Goal: Task Accomplishment & Management: Manage account settings

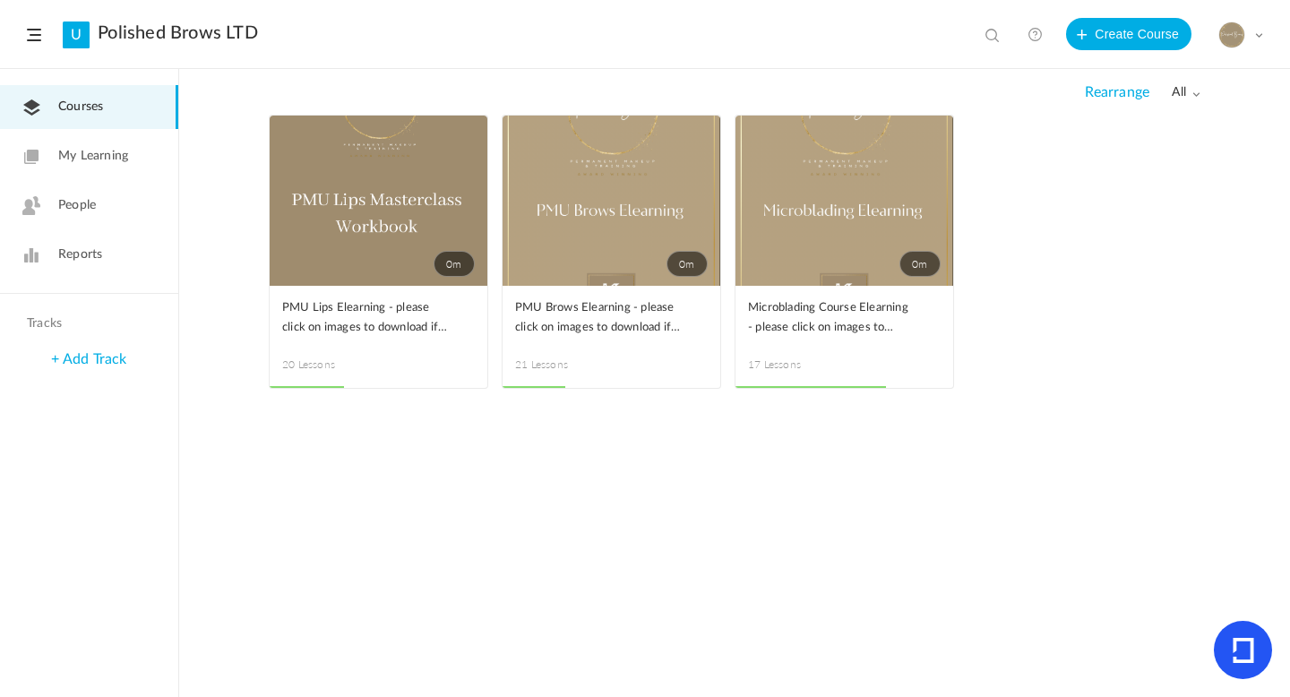
click at [114, 208] on link "People" at bounding box center [89, 206] width 178 height 44
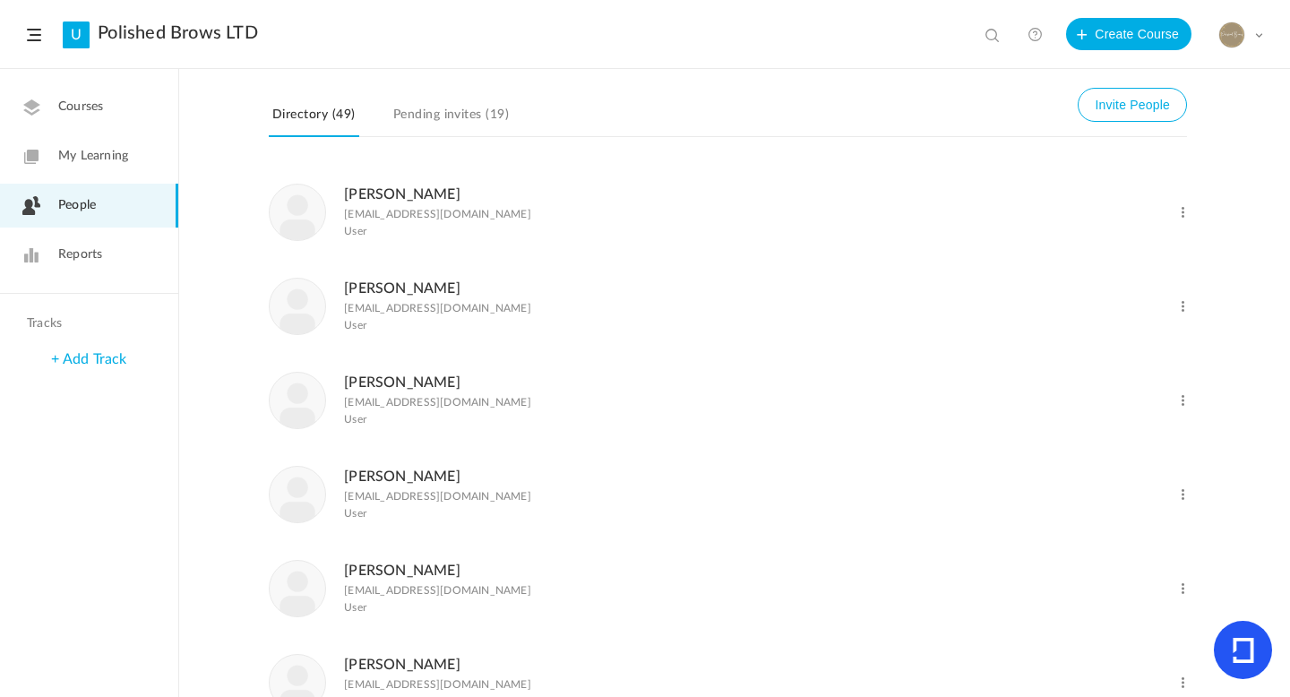
click at [410, 478] on link "Charl Rosenberg" at bounding box center [402, 477] width 116 height 14
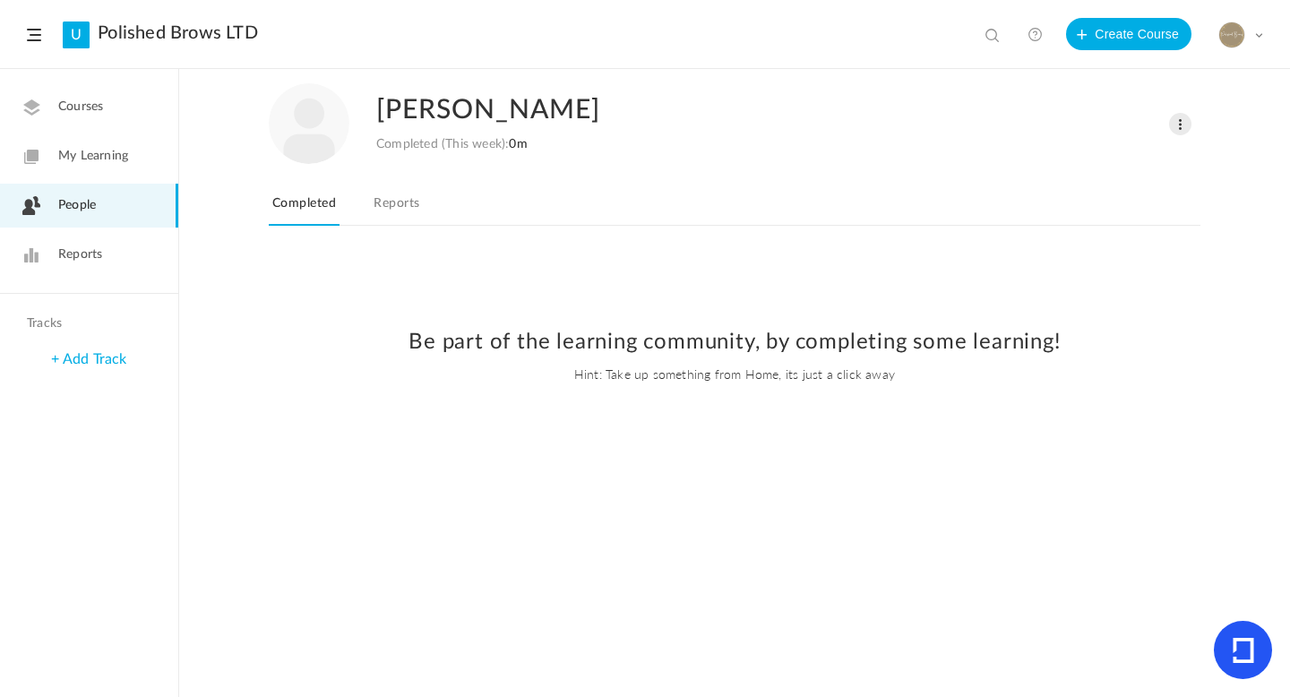
click at [401, 199] on link "Reports" at bounding box center [396, 209] width 53 height 34
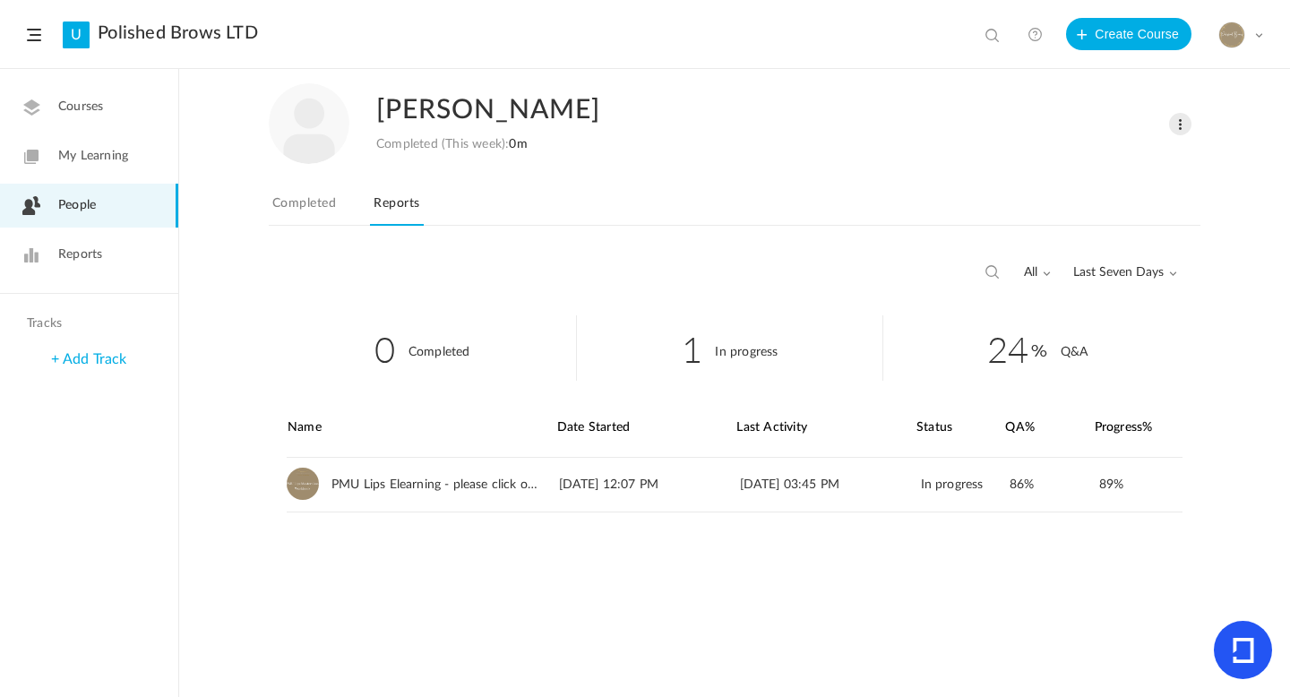
click at [1152, 275] on span "Last Seven Days" at bounding box center [1126, 272] width 104 height 15
click at [1077, 316] on link "All Time" at bounding box center [1092, 311] width 168 height 33
click at [1164, 482] on link "View" at bounding box center [1154, 485] width 30 height 32
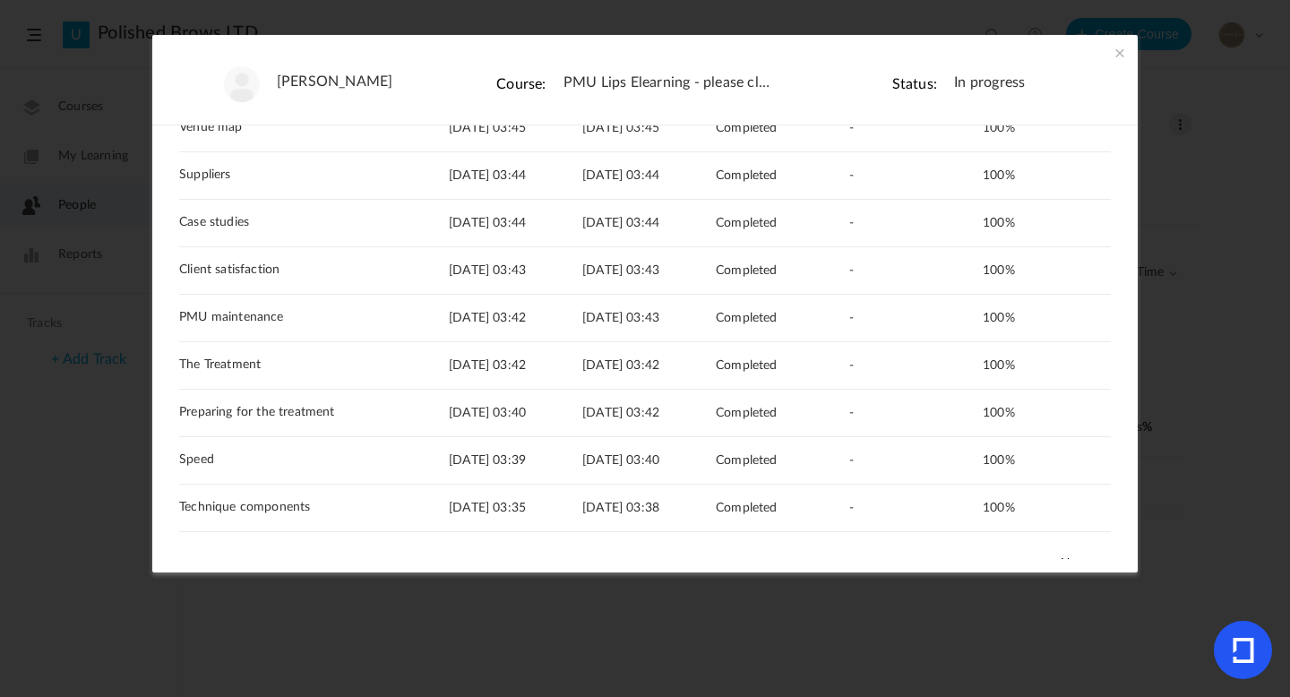
scroll to position [261, 0]
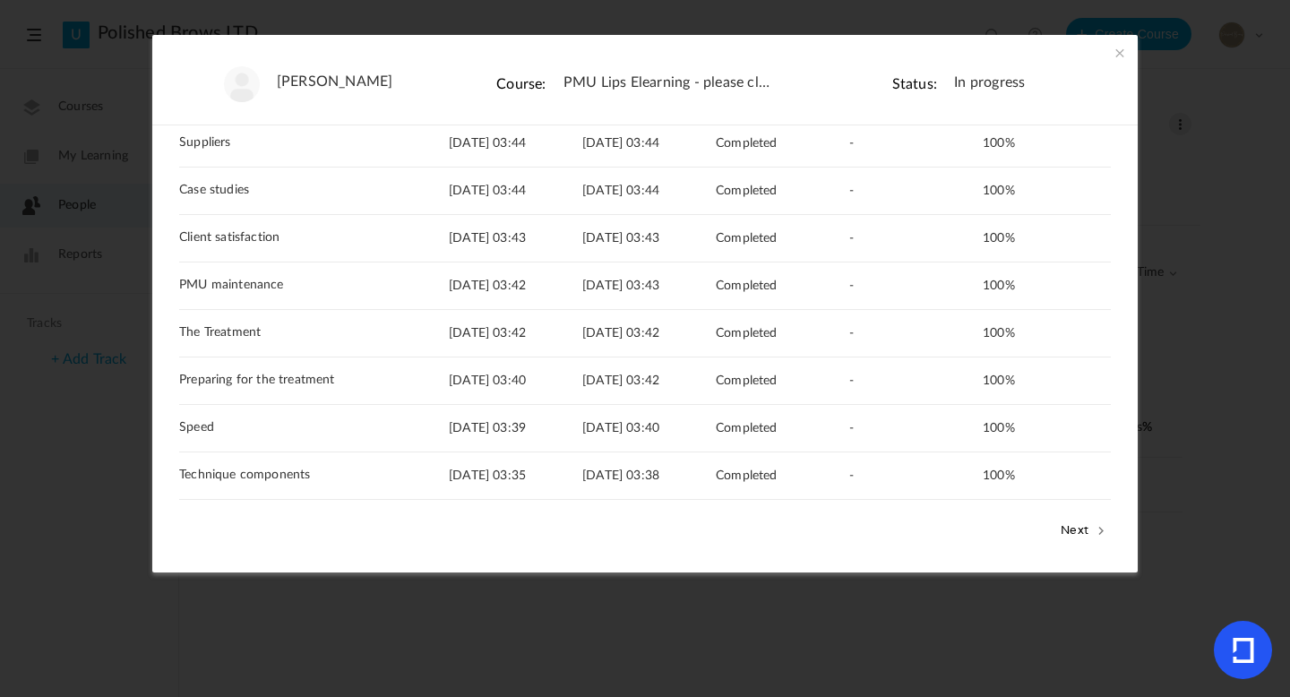
click at [1090, 536] on button "Next" at bounding box center [1083, 529] width 55 height 23
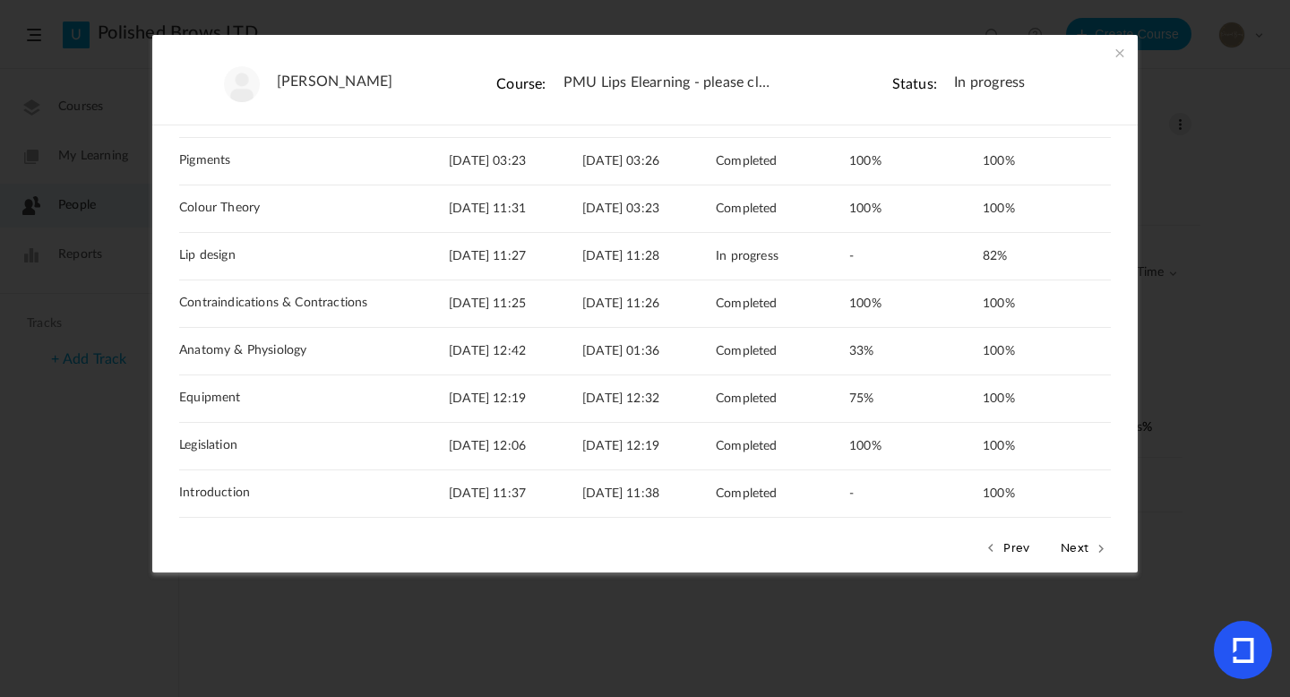
scroll to position [241, 0]
click at [1067, 358] on link "View" at bounding box center [1081, 353] width 30 height 32
drag, startPoint x: 1129, startPoint y: 409, endPoint x: 1127, endPoint y: 455, distance: 46.6
click at [1128, 456] on div "19 Completed 1 In progress 84 Q&A Lesson Date Started Last Activity Status 100%…" at bounding box center [645, 342] width 986 height 434
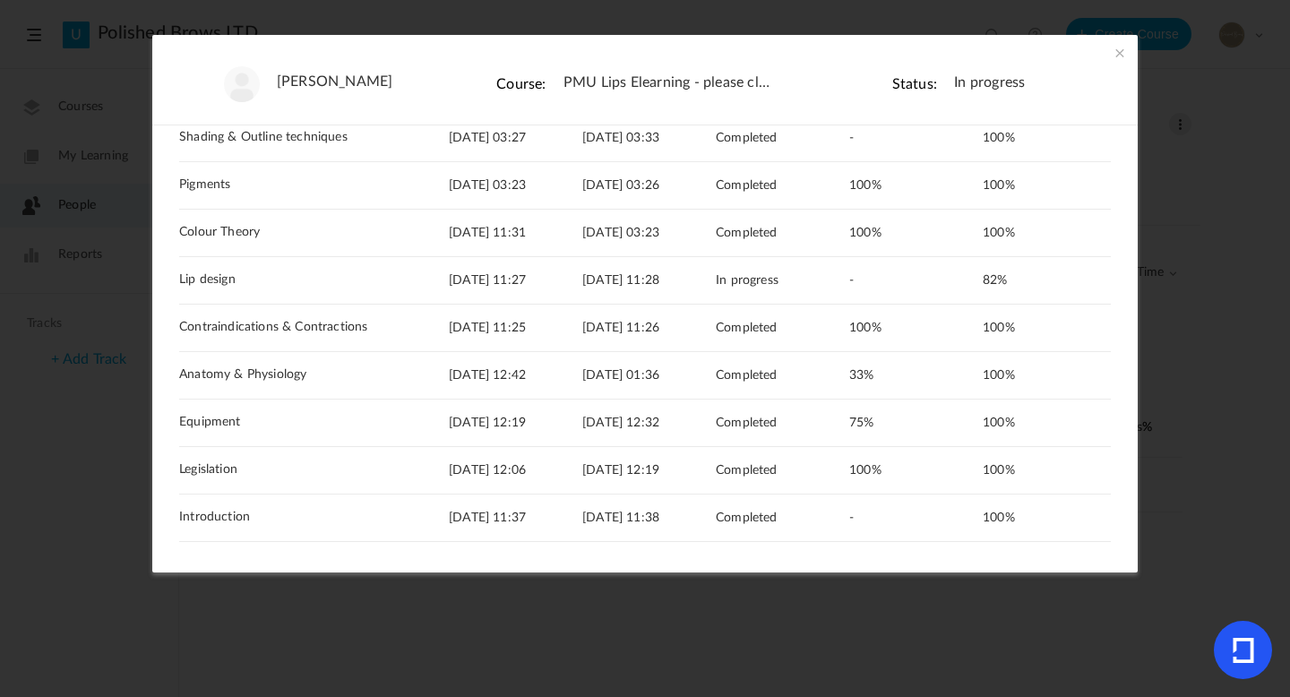
scroll to position [216, 0]
click at [1072, 430] on link "View" at bounding box center [1081, 426] width 30 height 32
click at [1123, 52] on span at bounding box center [1120, 53] width 18 height 18
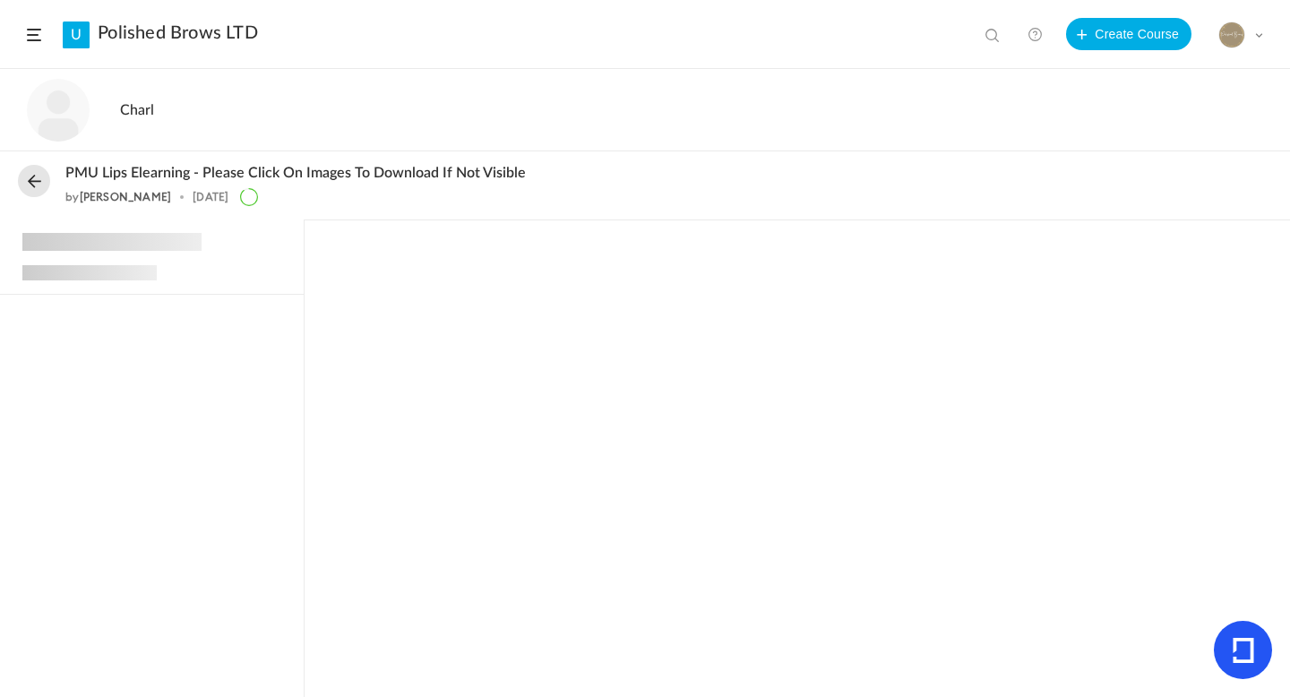
scroll to position [316, 0]
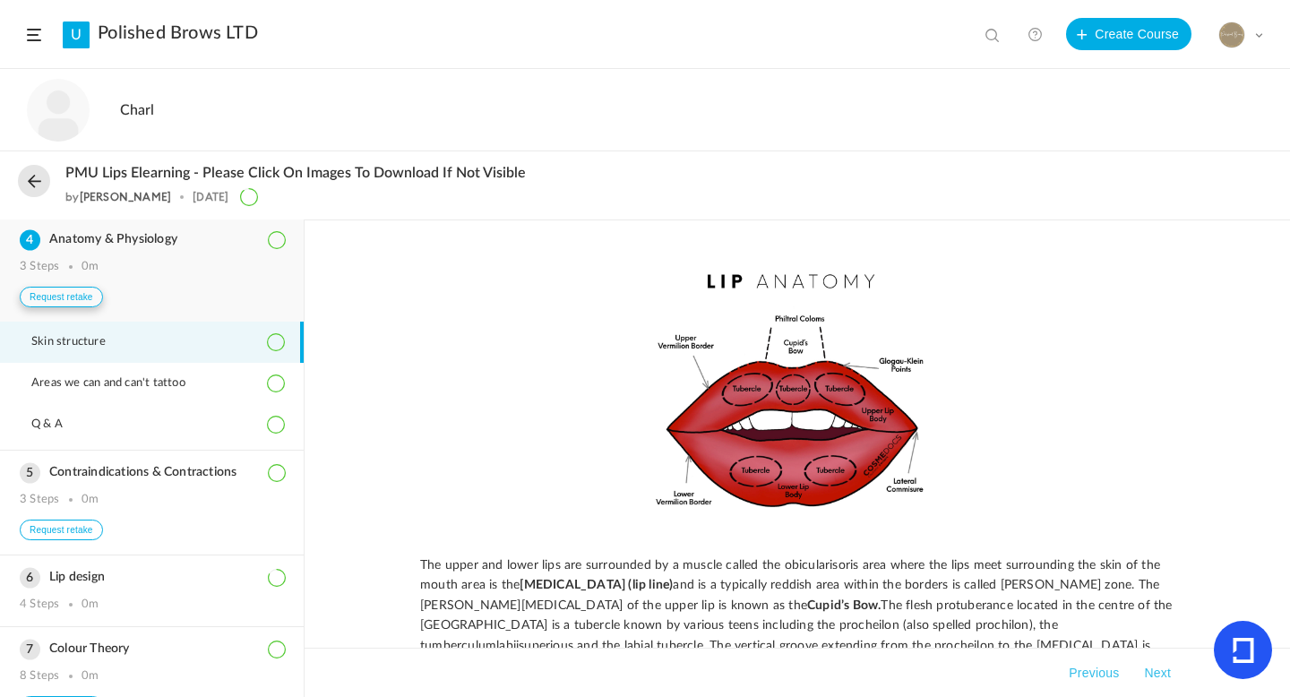
click at [77, 292] on button "Request retake" at bounding box center [61, 297] width 83 height 21
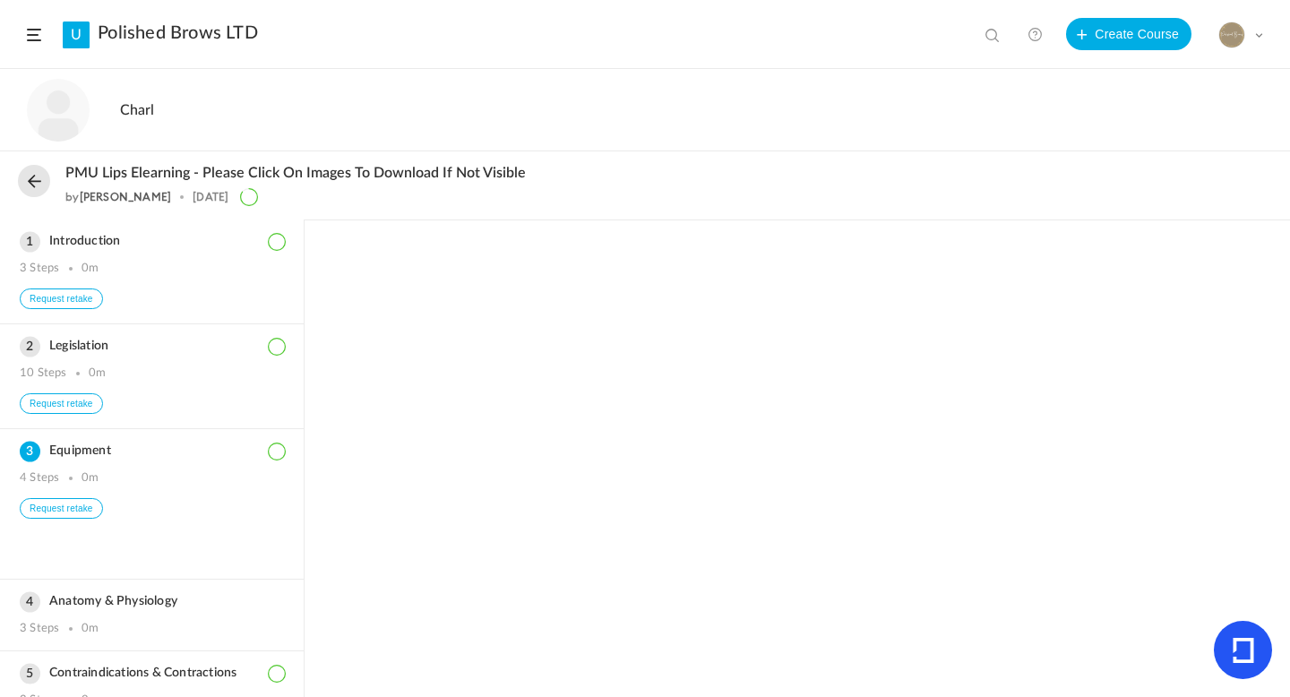
scroll to position [211, 0]
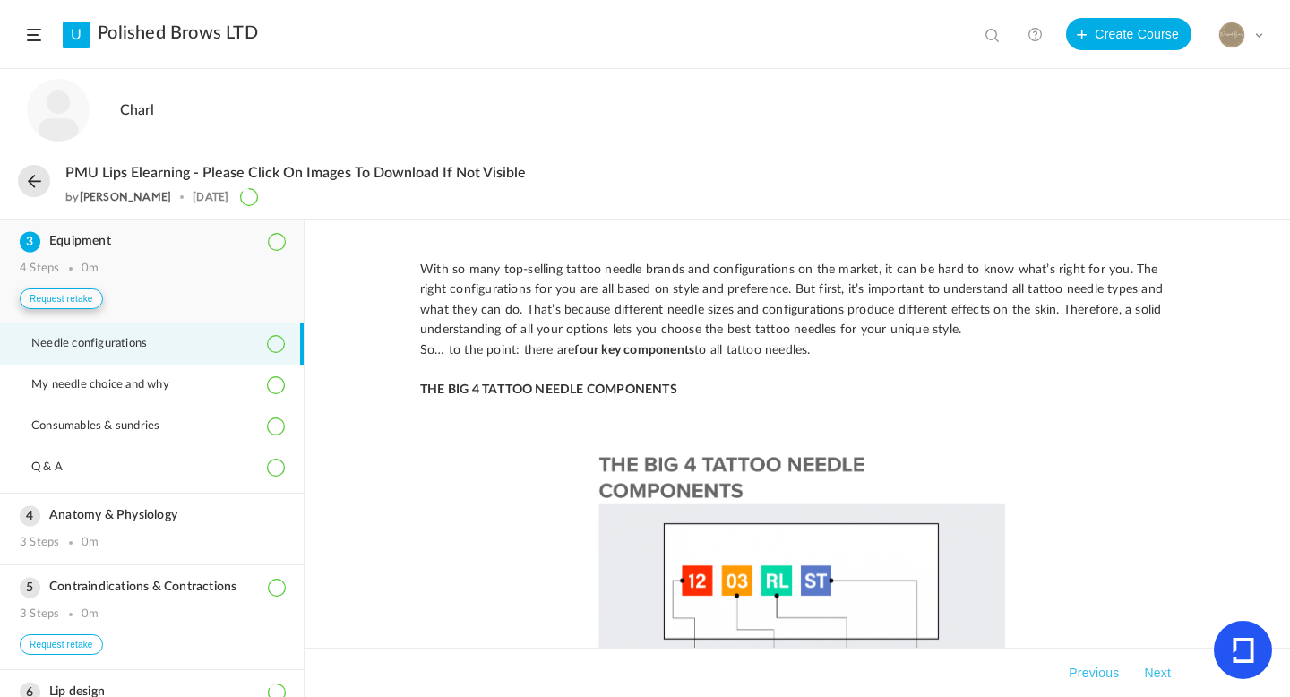
click at [91, 303] on button "Request retake" at bounding box center [61, 299] width 83 height 21
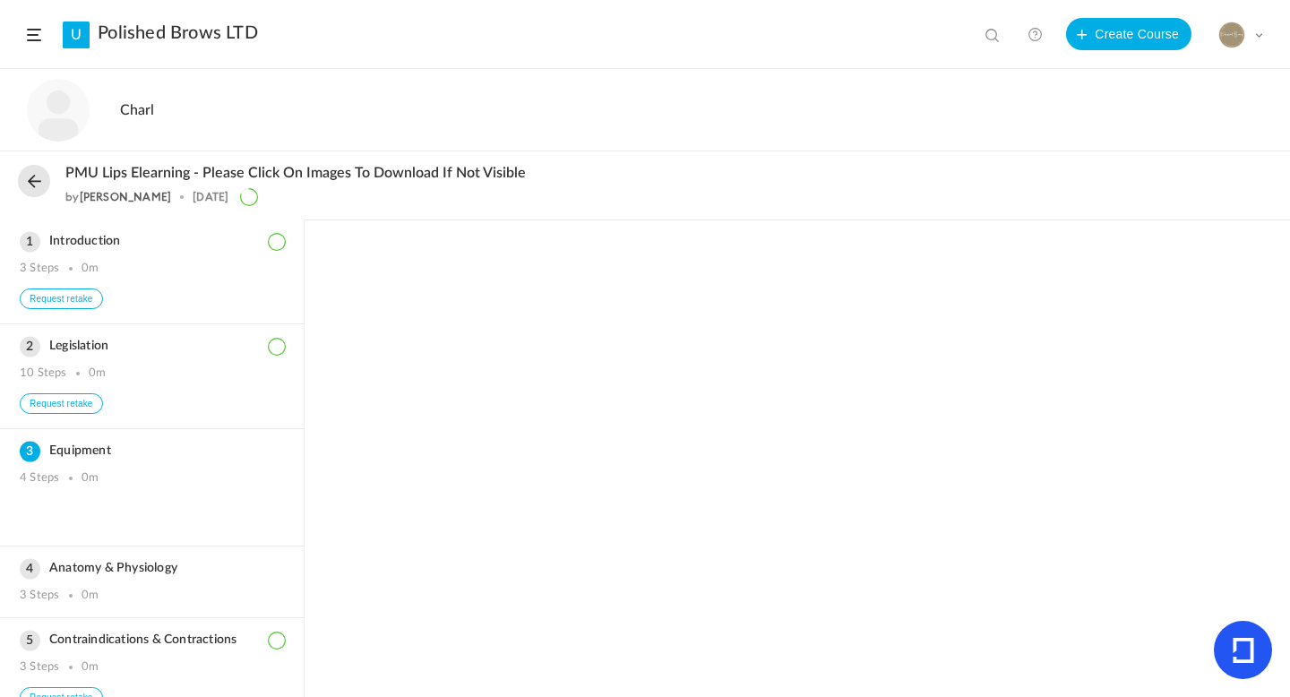
scroll to position [211, 0]
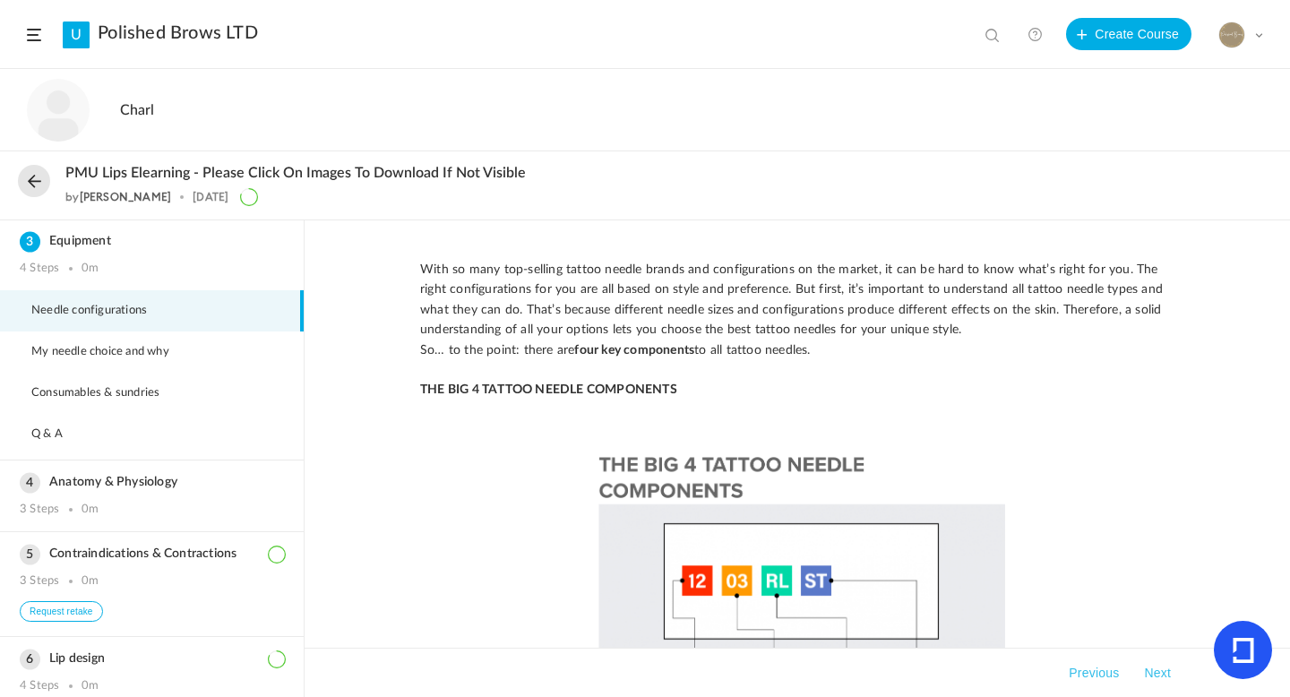
click at [1258, 40] on div "My Profile University Settings Current Plan Billing Details Logout" at bounding box center [1241, 35] width 45 height 27
click at [1128, 218] on link "Logout" at bounding box center [1178, 211] width 168 height 33
